Goal: Task Accomplishment & Management: Use online tool/utility

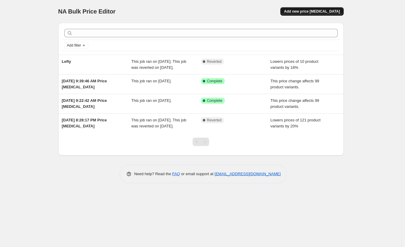
click at [322, 13] on span "Add new price change job" at bounding box center [312, 11] width 56 height 5
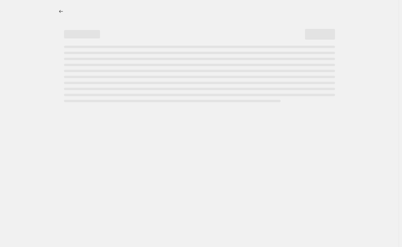
select select "percentage"
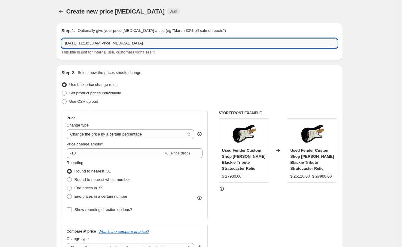
click at [133, 45] on input "Aug 28, 2025, 11:10:30 AM Price change job" at bounding box center [199, 43] width 275 height 10
drag, startPoint x: 169, startPoint y: 42, endPoint x: -32, endPoint y: 24, distance: 201.9
click at [0, 24] on html "Home Settings Plans Skip to content Create new price change job. This page is r…" at bounding box center [201, 123] width 402 height 247
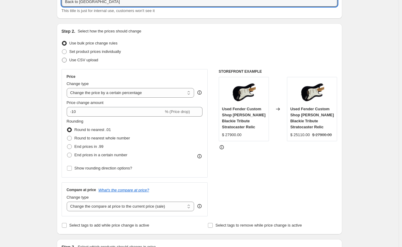
scroll to position [44, 0]
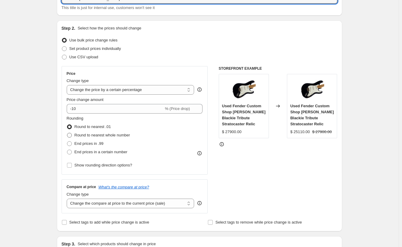
type input "Back to Old School"
click at [71, 135] on span at bounding box center [69, 135] width 5 height 5
click at [67, 133] on input "Round to nearest whole number" at bounding box center [67, 133] width 0 height 0
radio input "true"
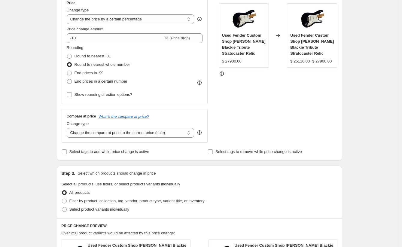
scroll to position [123, 0]
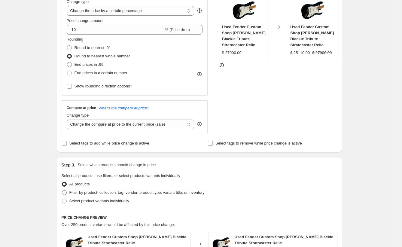
click at [92, 191] on span "Filter by product, collection, tag, vendor, product type, variant title, or inv…" at bounding box center [136, 192] width 135 height 5
click at [62, 190] on input "Filter by product, collection, tag, vendor, product type, variant title, or inv…" at bounding box center [62, 190] width 0 height 0
radio input "true"
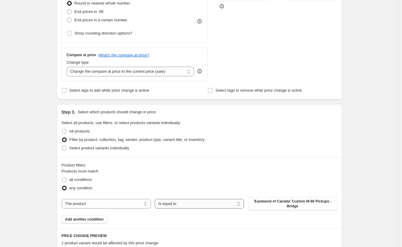
scroll to position [219, 0]
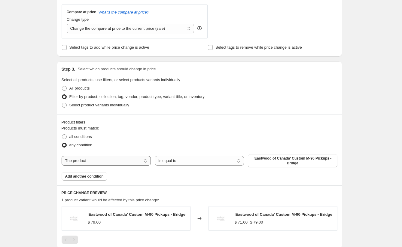
click at [126, 161] on select "The product The product's collection The product's tag The product's vendor The…" at bounding box center [106, 161] width 89 height 10
select select "collection"
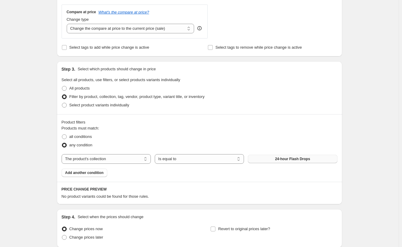
click at [284, 159] on span "24-hour Flash Drops" at bounding box center [292, 158] width 35 height 5
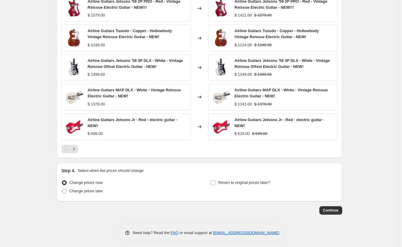
scroll to position [429, 0]
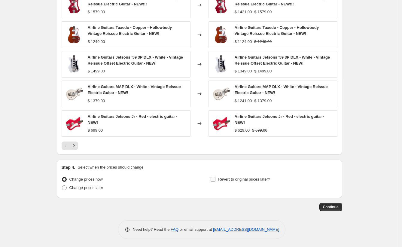
click at [215, 180] on input "Revert to original prices later?" at bounding box center [212, 179] width 5 height 5
checkbox input "true"
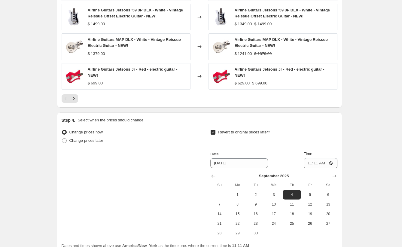
scroll to position [480, 0]
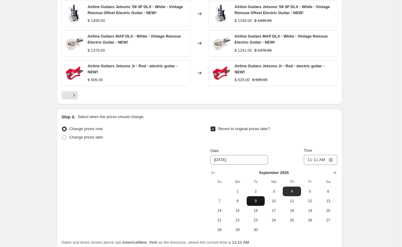
click at [257, 200] on span "9" at bounding box center [255, 200] width 13 height 5
type input "9/9/2025"
click at [315, 159] on input "11:11" at bounding box center [320, 160] width 34 height 10
click at [310, 159] on input "11:11" at bounding box center [320, 160] width 34 height 10
type input "00:00"
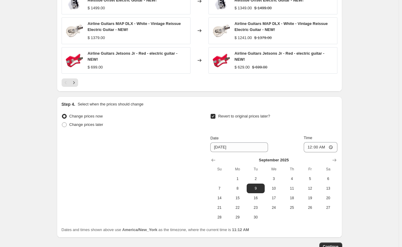
scroll to position [532, 0]
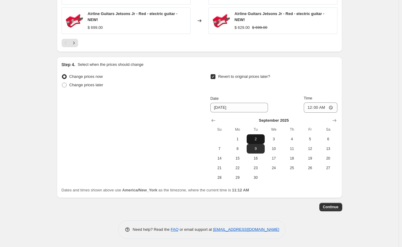
click at [261, 137] on span "2" at bounding box center [255, 139] width 13 height 5
type input "9/2/2025"
click at [338, 205] on span "Continue" at bounding box center [331, 206] width 16 height 5
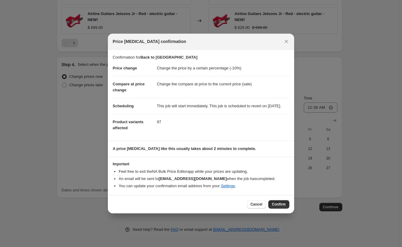
click at [278, 206] on span "Confirm" at bounding box center [279, 204] width 14 height 5
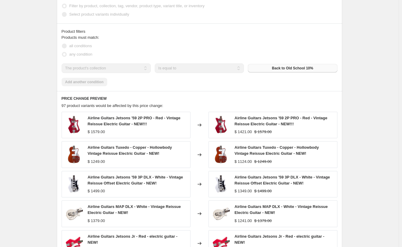
scroll to position [307, 0]
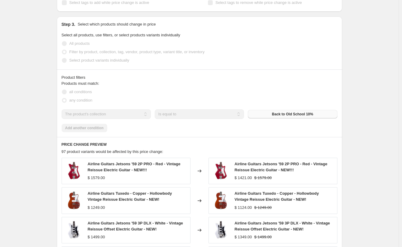
select select "percentage"
select select "collection"
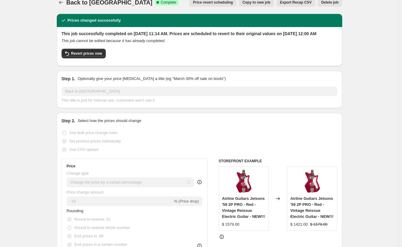
scroll to position [0, 0]
